Goal: Information Seeking & Learning: Learn about a topic

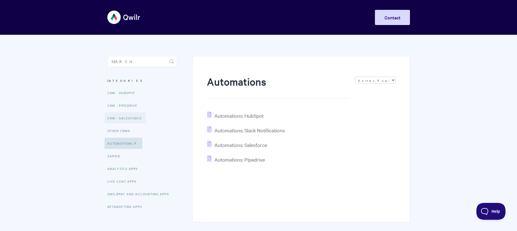
click at [135, 119] on link "CRM - Salesforce" at bounding box center [126, 117] width 42 height 11
click at [253, 146] on span "Automations: Salesforce" at bounding box center [241, 144] width 53 height 6
